Goal: Communication & Community: Answer question/provide support

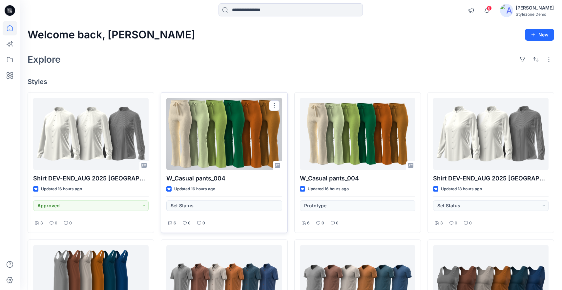
click at [203, 149] on div at bounding box center [223, 134] width 115 height 72
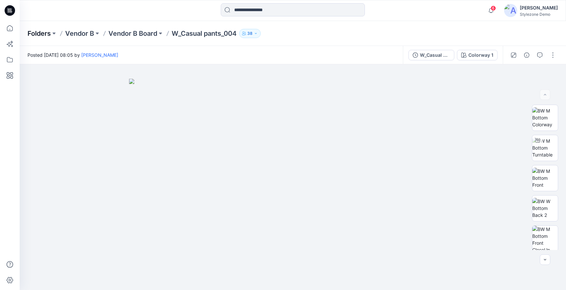
click at [42, 35] on p "Folders" at bounding box center [39, 33] width 23 height 9
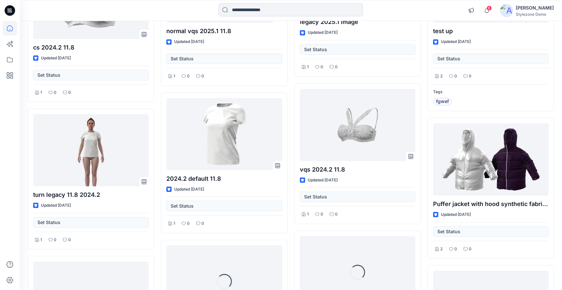
scroll to position [2677, 0]
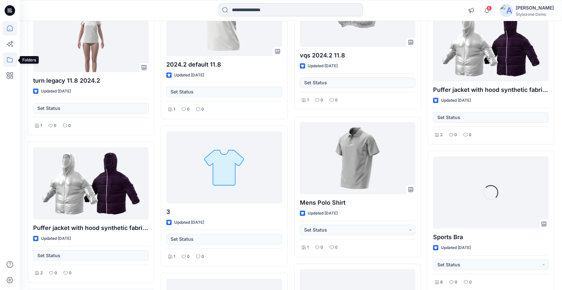
click at [8, 58] on icon at bounding box center [10, 59] width 14 height 14
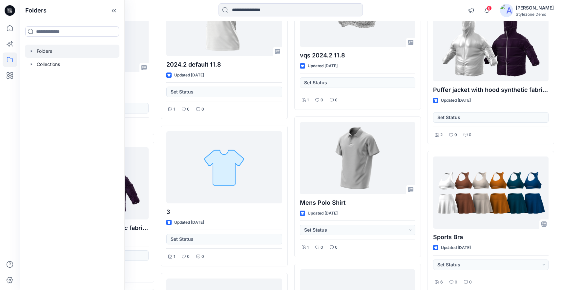
click at [30, 50] on icon "button" at bounding box center [31, 51] width 5 height 5
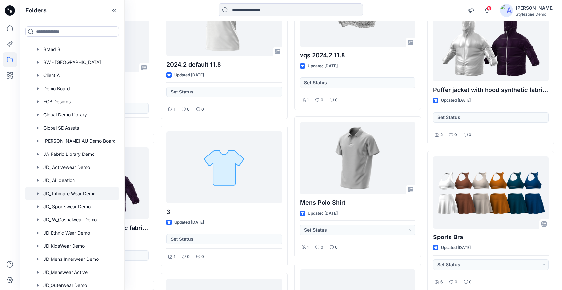
scroll to position [120, 0]
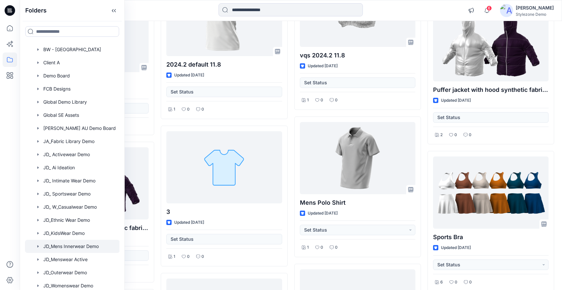
click at [75, 247] on div at bounding box center [72, 246] width 95 height 13
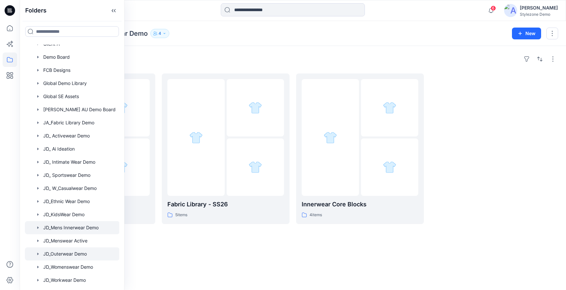
scroll to position [143, 0]
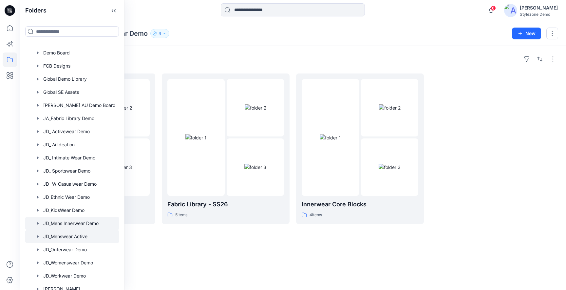
click at [77, 236] on div at bounding box center [72, 236] width 95 height 13
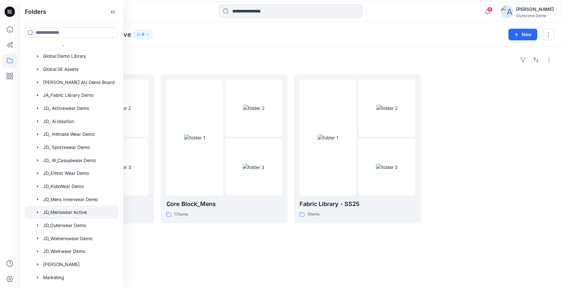
scroll to position [170, 0]
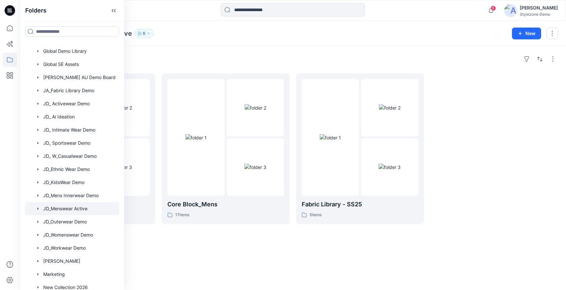
click at [148, 234] on div "Folders Mens New Development '25 19 items Core Block_Mens 17 items Fabric Libra…" at bounding box center [293, 168] width 547 height 244
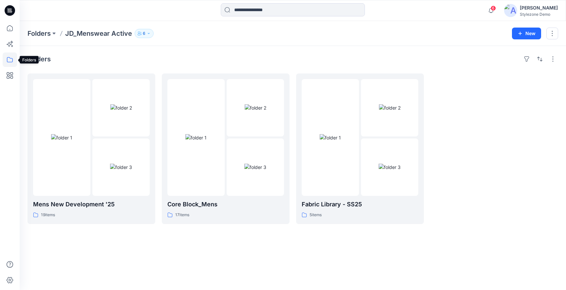
click at [10, 62] on icon at bounding box center [10, 59] width 14 height 14
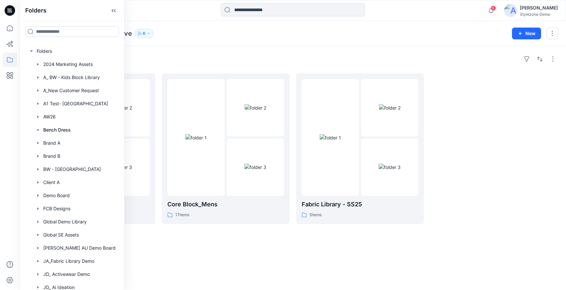
drag, startPoint x: 195, startPoint y: 51, endPoint x: 142, endPoint y: 69, distance: 55.7
click at [195, 52] on div "Folders Mens New Development '25 19 items Core Block_Mens 17 items Fabric Libra…" at bounding box center [293, 168] width 547 height 244
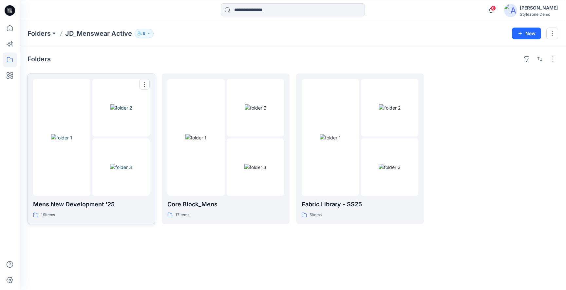
click at [118, 104] on img at bounding box center [121, 107] width 22 height 7
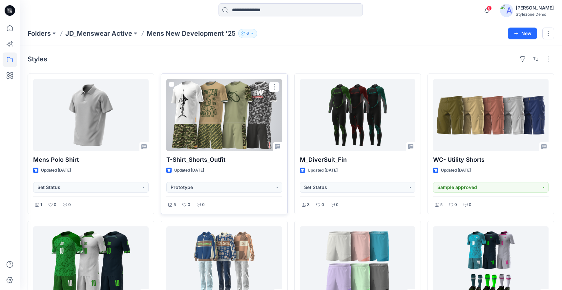
click at [230, 109] on div at bounding box center [223, 115] width 115 height 72
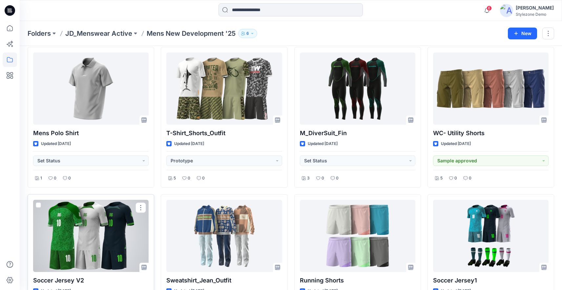
scroll to position [13, 0]
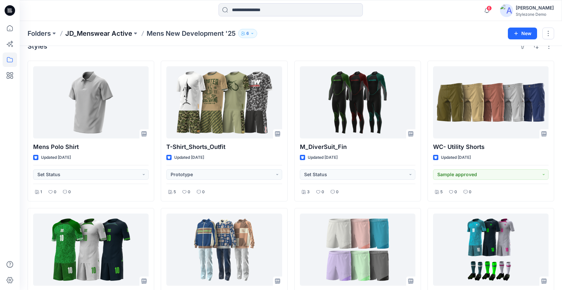
click at [100, 32] on p "JD_Menswear Active" at bounding box center [98, 33] width 67 height 9
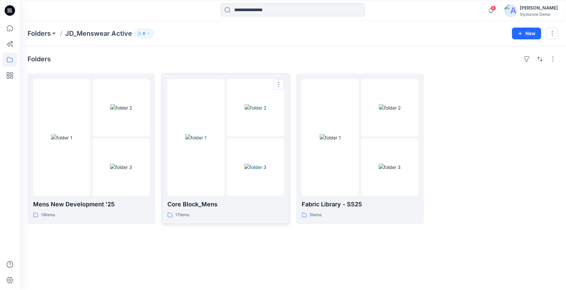
click at [245, 164] on img at bounding box center [256, 167] width 22 height 7
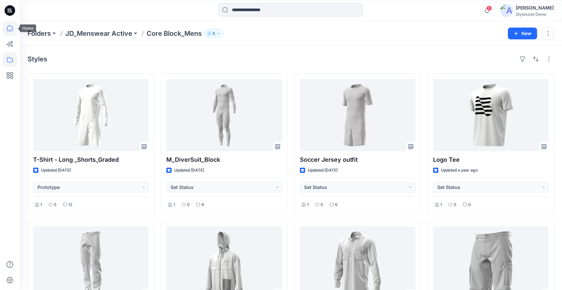
click at [10, 28] on icon at bounding box center [10, 28] width 14 height 14
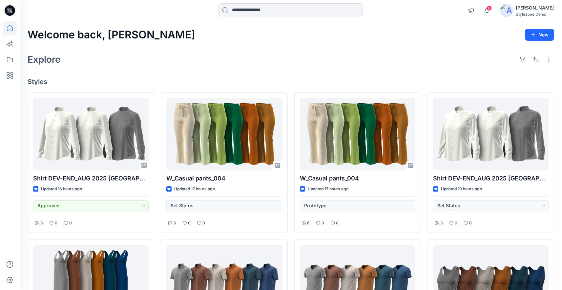
click at [422, 74] on div "Welcome back, Jagdish New Explore Styles Shirt DEV-END_AUG 2025 Segev Updated 1…" at bounding box center [291, 290] width 542 height 538
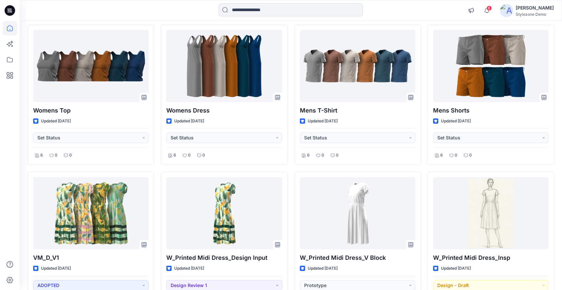
scroll to position [518, 0]
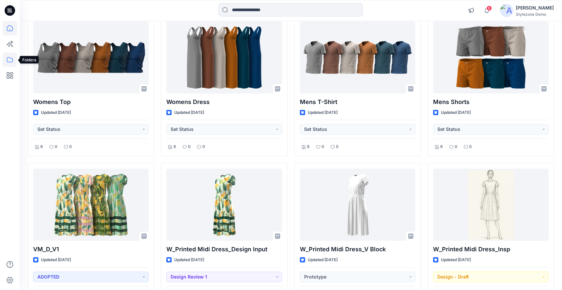
click at [11, 58] on icon at bounding box center [10, 59] width 6 height 5
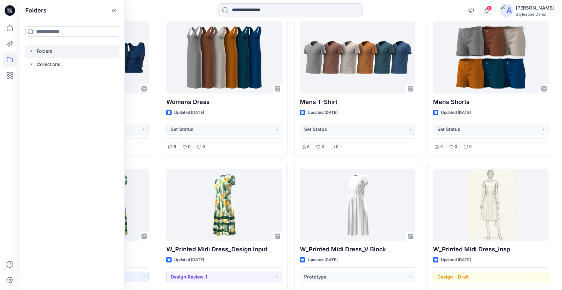
click at [30, 50] on icon "button" at bounding box center [31, 51] width 5 height 5
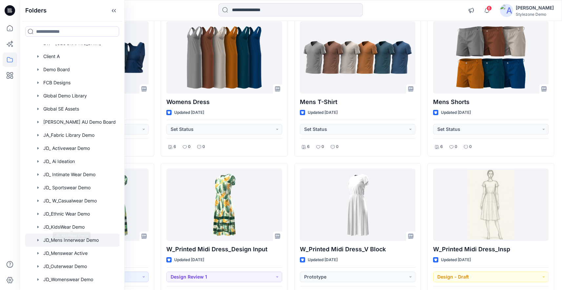
scroll to position [130, 0]
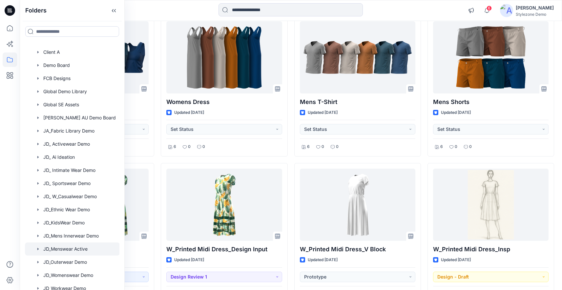
click at [76, 249] on div at bounding box center [72, 248] width 95 height 13
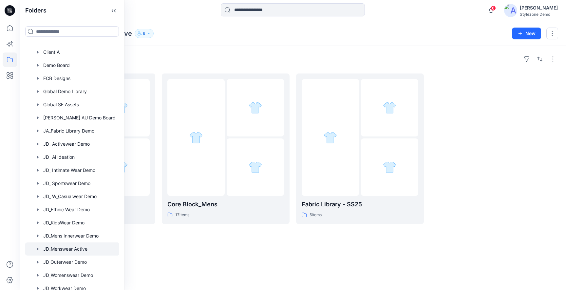
click at [308, 50] on div "Folders Mens New Development '25 19 items Core Block_Mens 17 items Fabric Libra…" at bounding box center [293, 168] width 547 height 244
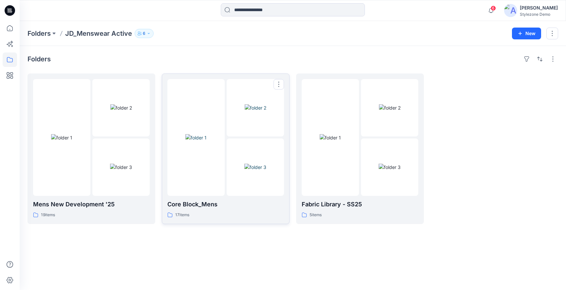
click at [245, 168] on img at bounding box center [256, 167] width 22 height 7
click at [341, 141] on img at bounding box center [330, 137] width 21 height 7
click at [91, 147] on div at bounding box center [91, 137] width 117 height 117
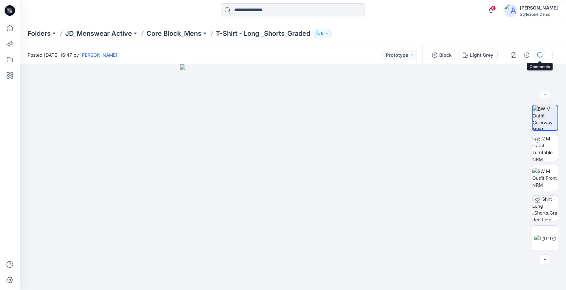
click at [539, 57] on button "button" at bounding box center [540, 55] width 10 height 10
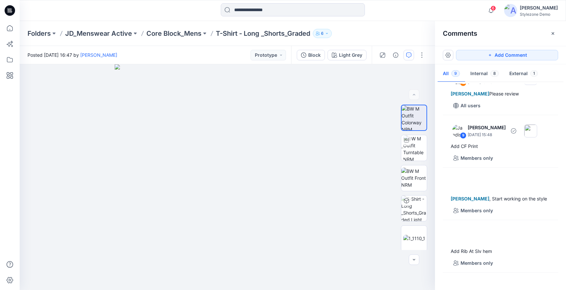
scroll to position [270, 0]
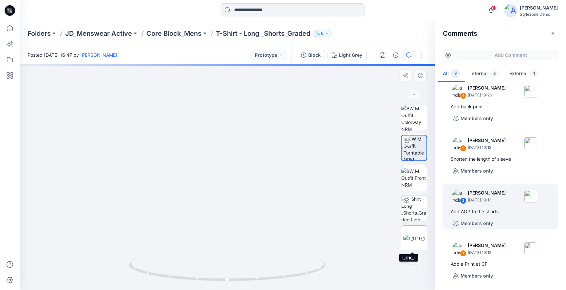
click at [409, 235] on img at bounding box center [415, 238] width 22 height 7
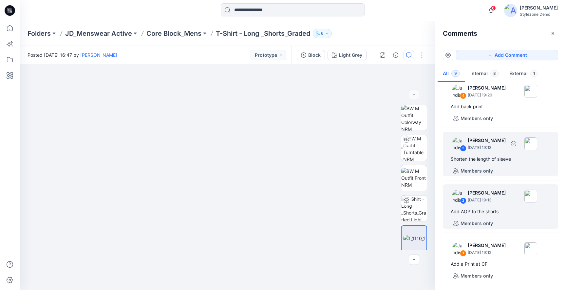
click at [478, 155] on div "Shorten the length of sleeve" at bounding box center [501, 159] width 100 height 8
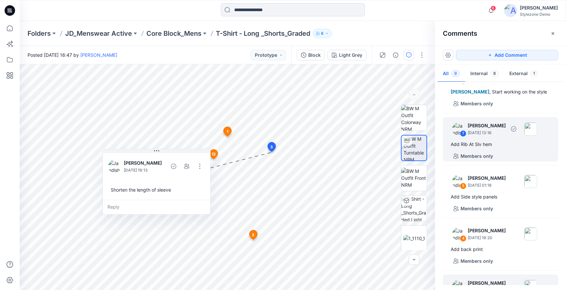
scroll to position [124, 0]
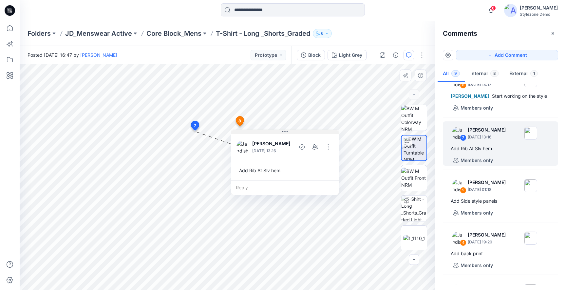
drag, startPoint x: 225, startPoint y: 137, endPoint x: 271, endPoint y: 132, distance: 46.5
click at [271, 132] on button at bounding box center [285, 132] width 108 height 4
click at [262, 188] on div "Reply" at bounding box center [286, 187] width 108 height 14
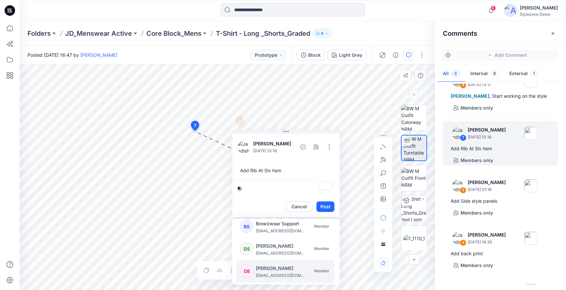
scroll to position [33, 0]
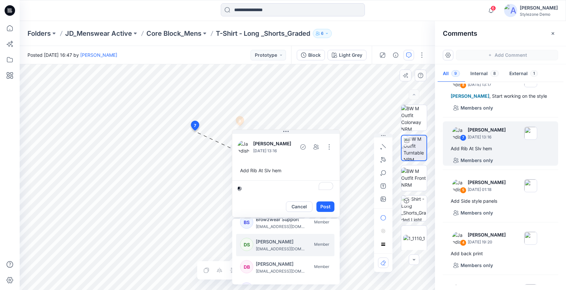
click at [290, 250] on p "deepa.subramaniam@browzwear.com" at bounding box center [280, 249] width 49 height 7
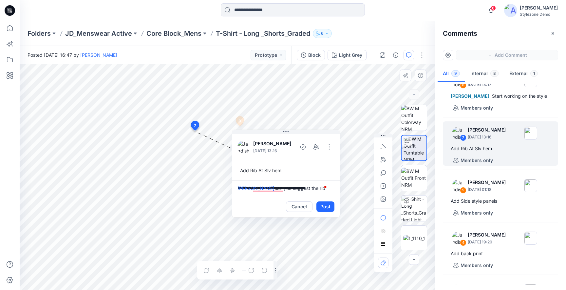
scroll to position [2, 0]
type textarea "**********"
click at [324, 204] on button "Post" at bounding box center [326, 206] width 18 height 10
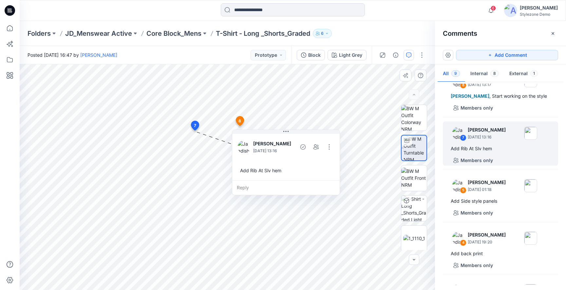
scroll to position [5, 0]
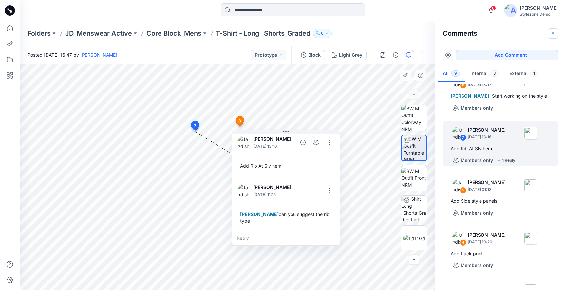
click at [555, 31] on icon "button" at bounding box center [553, 33] width 5 height 5
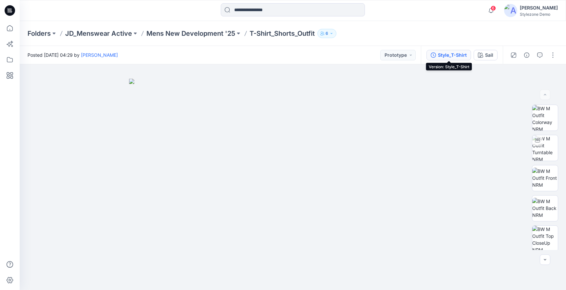
click at [448, 56] on div "Style_T-Shirt" at bounding box center [452, 54] width 29 height 7
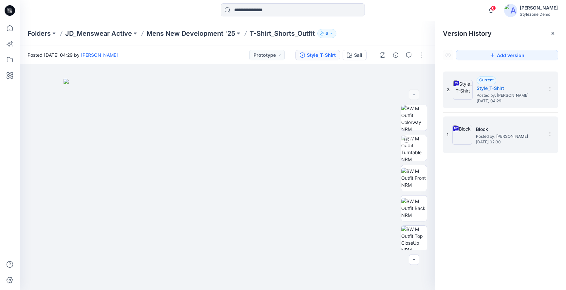
click at [478, 136] on span "Posted by: [PERSON_NAME]" at bounding box center [509, 136] width 66 height 7
click at [511, 97] on span "Posted by: [PERSON_NAME]" at bounding box center [510, 95] width 66 height 7
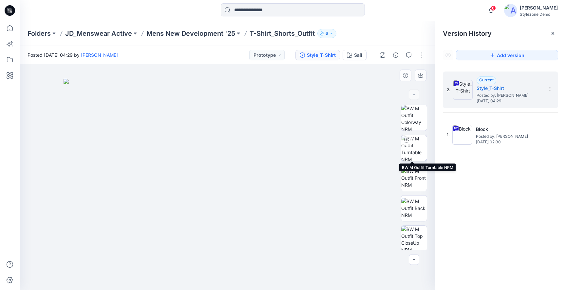
click at [411, 148] on img at bounding box center [415, 148] width 26 height 26
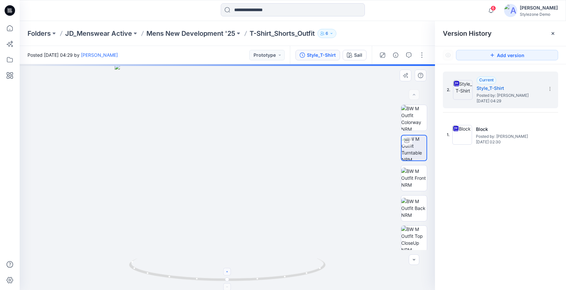
click at [230, 272] on div at bounding box center [228, 272] width 8 height 8
click at [228, 271] on icon at bounding box center [228, 272] width 4 height 4
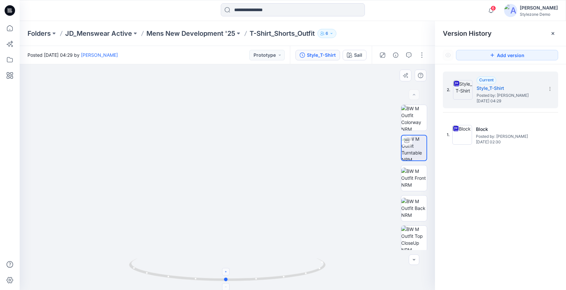
drag, startPoint x: 228, startPoint y: 280, endPoint x: 224, endPoint y: 269, distance: 11.0
click at [224, 269] on icon at bounding box center [228, 270] width 198 height 25
click at [118, 33] on p "JD_Menswear Active" at bounding box center [98, 33] width 67 height 9
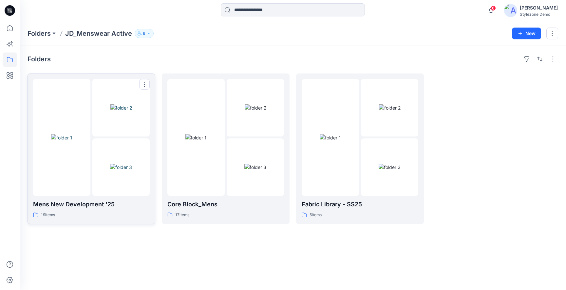
click at [132, 164] on img at bounding box center [121, 167] width 22 height 7
